Goal: Ask a question

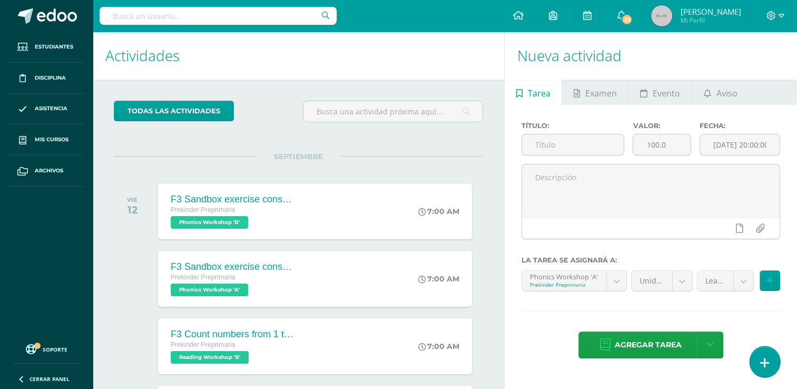
click at [763, 366] on icon at bounding box center [764, 363] width 9 height 12
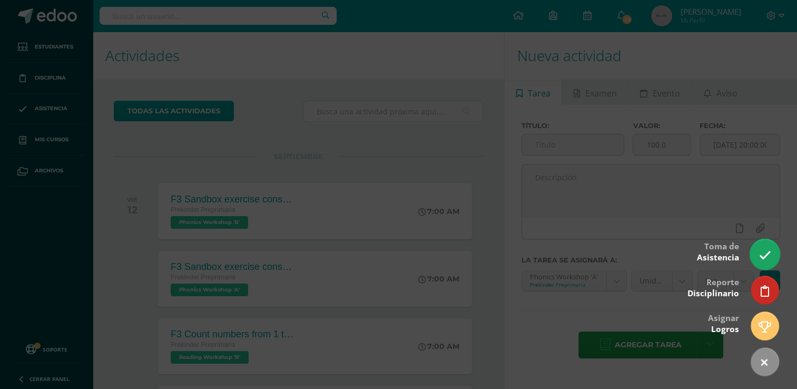
click at [766, 257] on icon at bounding box center [765, 255] width 12 height 12
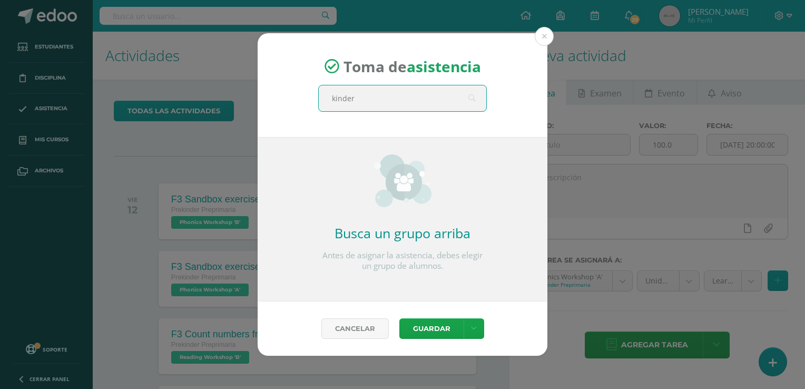
type input "kinder b"
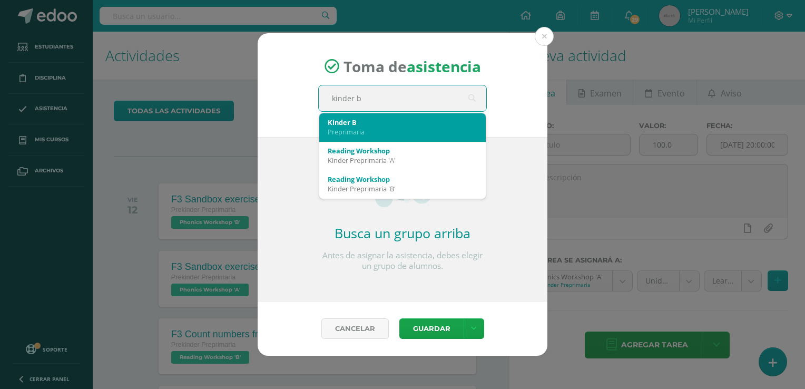
click at [373, 132] on div "Preprimaria" at bounding box center [403, 131] width 150 height 9
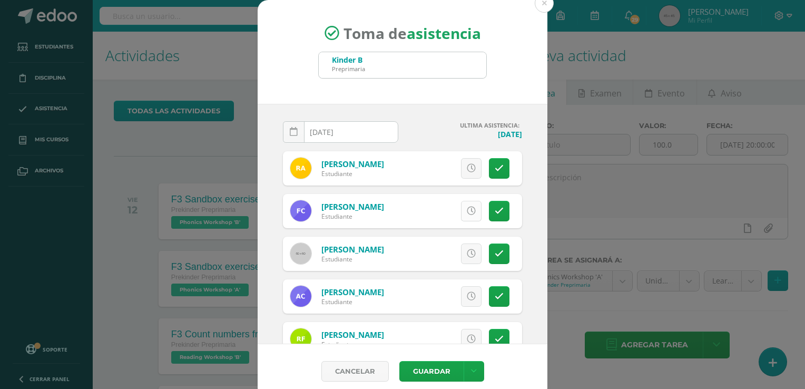
click at [467, 210] on icon at bounding box center [471, 211] width 9 height 9
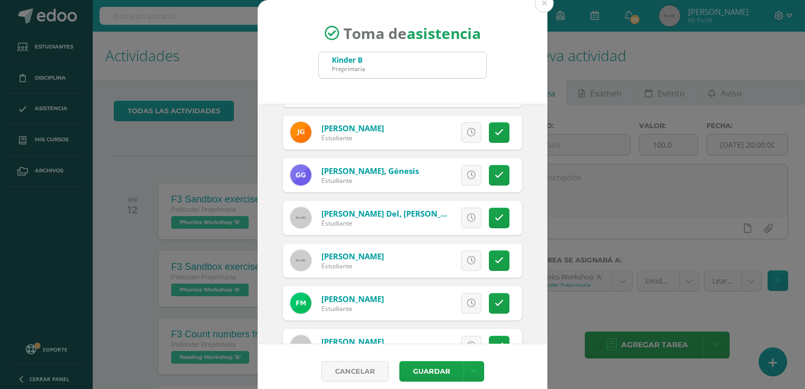
scroll to position [292, 0]
click at [497, 214] on link at bounding box center [499, 217] width 21 height 21
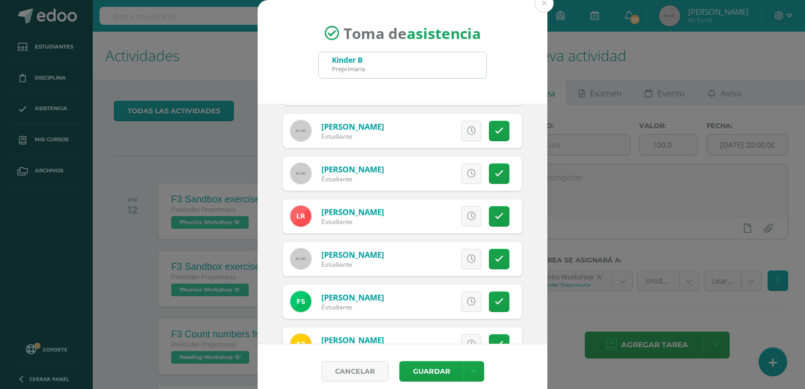
scroll to position [541, 0]
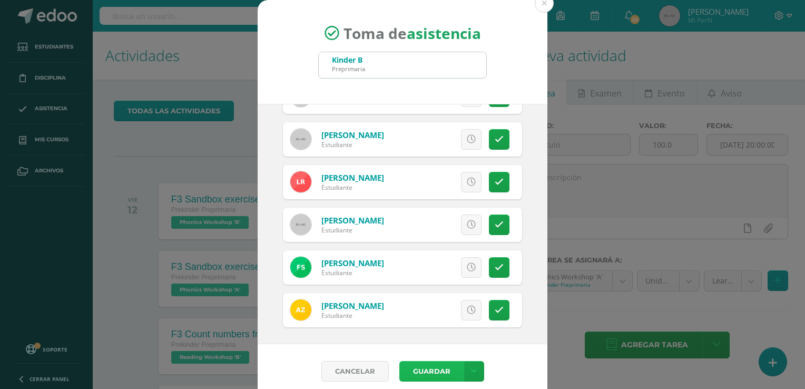
click at [436, 365] on button "Guardar" at bounding box center [431, 371] width 64 height 21
